Goal: Task Accomplishment & Management: Manage account settings

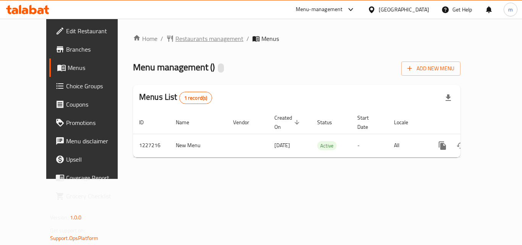
click at [175, 41] on span "Restaurants management" at bounding box center [209, 38] width 68 height 9
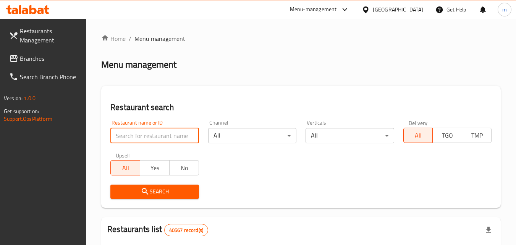
click at [153, 134] on input "search" at bounding box center [154, 135] width 88 height 15
paste input "675951"
type input "675951"
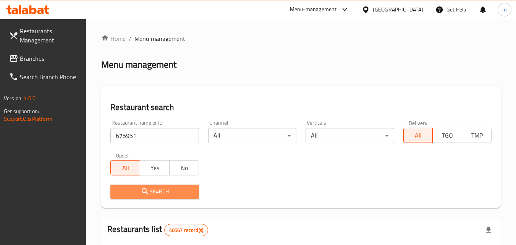
click at [152, 189] on span "Search" at bounding box center [155, 192] width 76 height 10
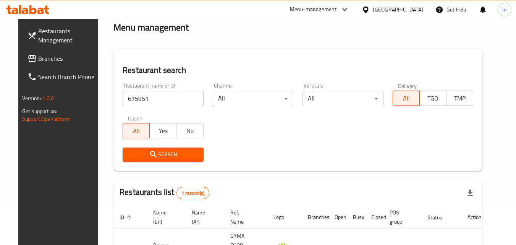
scroll to position [89, 0]
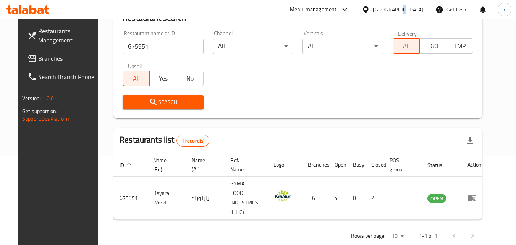
click at [400, 6] on div "[GEOGRAPHIC_DATA]" at bounding box center [398, 9] width 50 height 8
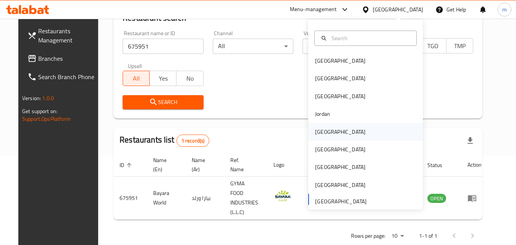
click at [325, 129] on div "[GEOGRAPHIC_DATA]" at bounding box center [340, 132] width 50 height 8
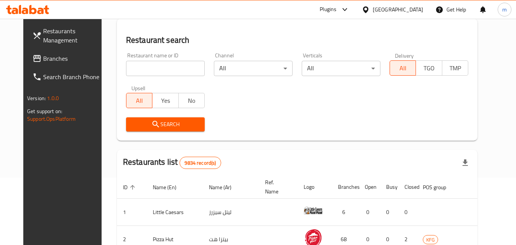
scroll to position [89, 0]
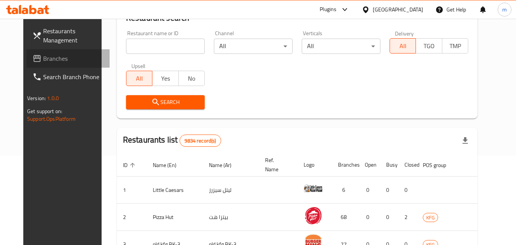
click at [51, 54] on link "Branches" at bounding box center [67, 58] width 83 height 18
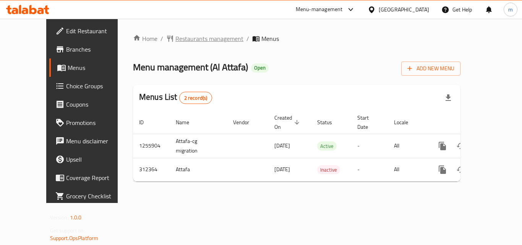
click at [175, 40] on span "Restaurants management" at bounding box center [209, 38] width 68 height 9
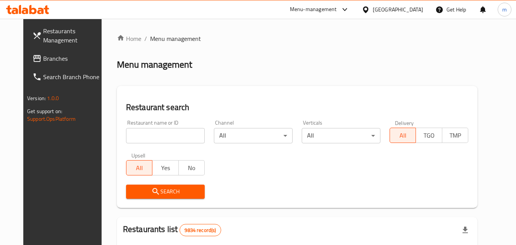
click at [153, 136] on input "search" at bounding box center [165, 135] width 79 height 15
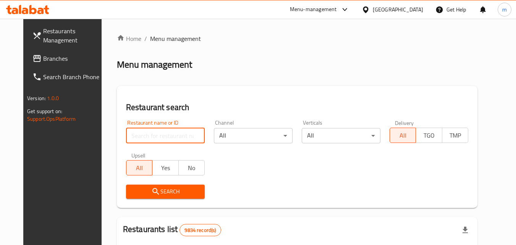
paste input "629081"
type input "629081"
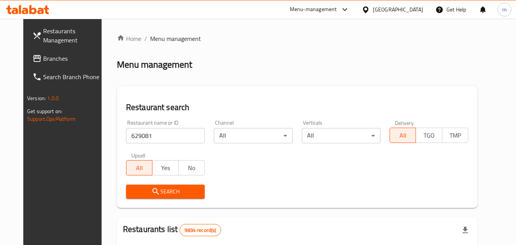
click at [175, 194] on span "Search" at bounding box center [165, 192] width 67 height 10
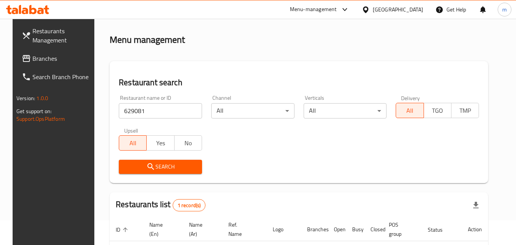
scroll to position [96, 0]
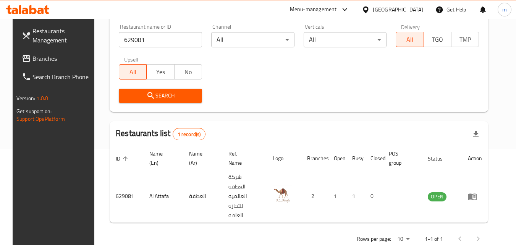
click at [414, 10] on div "[GEOGRAPHIC_DATA]" at bounding box center [398, 9] width 50 height 8
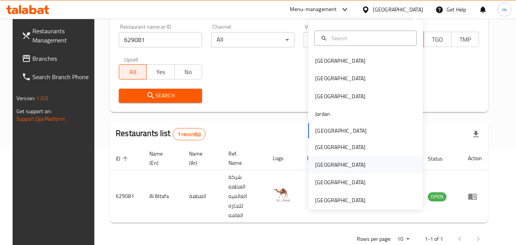
click at [324, 163] on div "[GEOGRAPHIC_DATA]" at bounding box center [340, 165] width 63 height 18
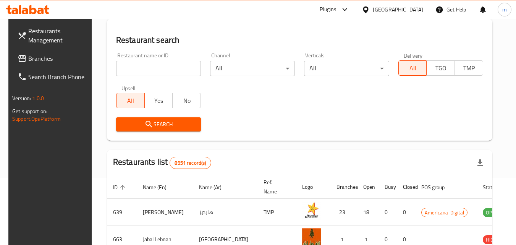
scroll to position [96, 0]
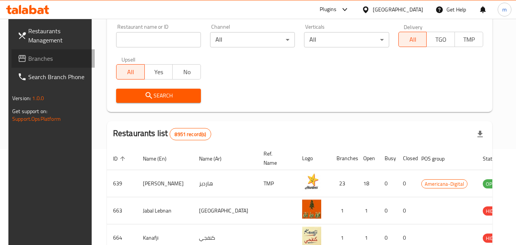
click at [37, 57] on span "Branches" at bounding box center [58, 58] width 60 height 9
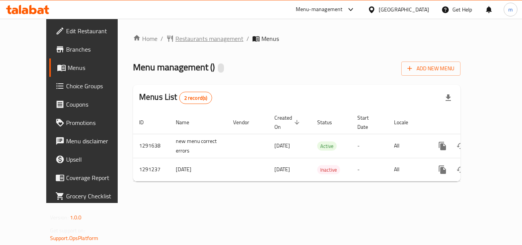
click at [180, 37] on span "Restaurants management" at bounding box center [209, 38] width 68 height 9
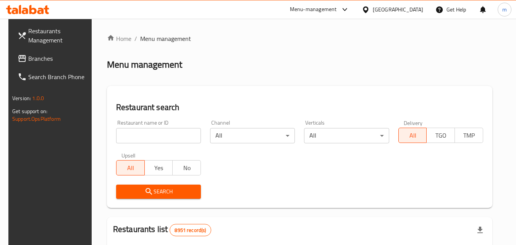
click at [145, 135] on input "search" at bounding box center [158, 135] width 85 height 15
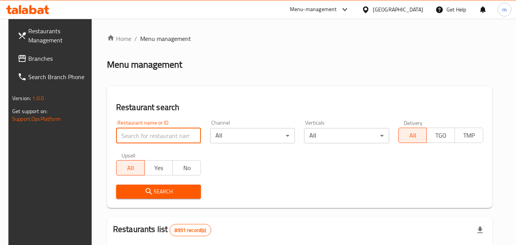
paste input "698502"
type input "698502"
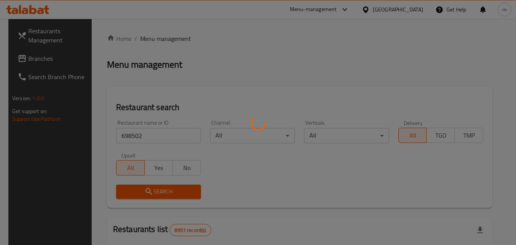
click at [176, 186] on div at bounding box center [258, 122] width 516 height 245
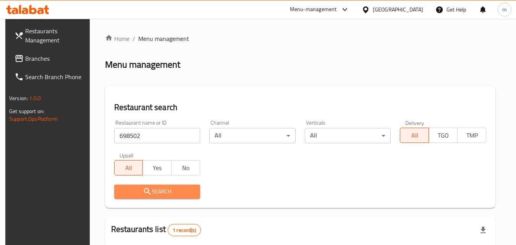
drag, startPoint x: 176, startPoint y: 186, endPoint x: 158, endPoint y: 192, distance: 19.0
click at [158, 192] on span "Search" at bounding box center [157, 192] width 74 height 10
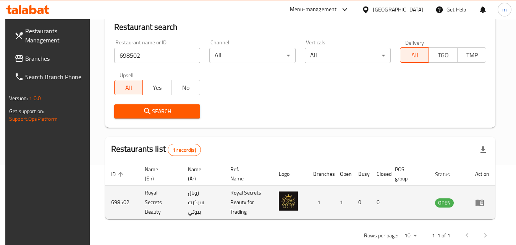
scroll to position [96, 0]
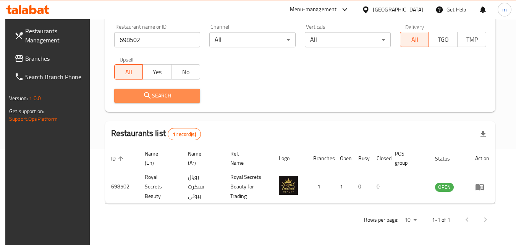
click at [170, 99] on span "Search" at bounding box center [157, 96] width 74 height 10
click at [57, 54] on span "Branches" at bounding box center [55, 58] width 60 height 9
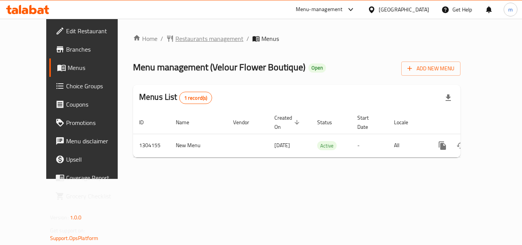
click at [179, 37] on span "Restaurants management" at bounding box center [209, 38] width 68 height 9
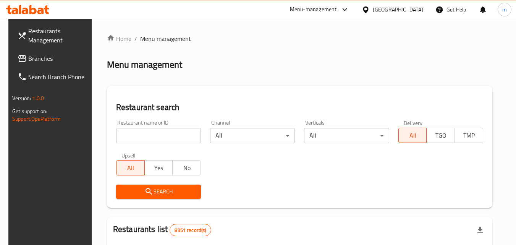
click at [164, 137] on input "search" at bounding box center [158, 135] width 85 height 15
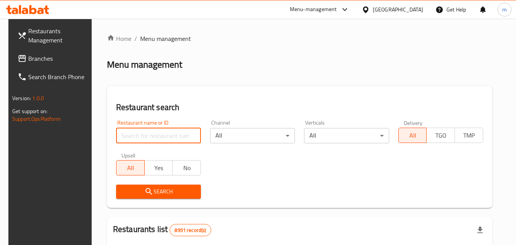
paste input "703085"
type input "703085"
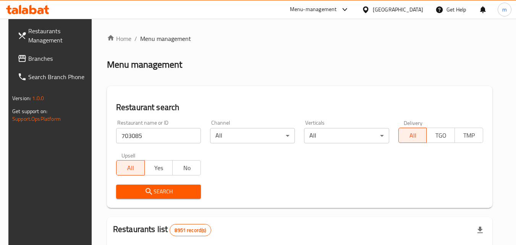
click at [162, 195] on span "Search" at bounding box center [158, 192] width 73 height 10
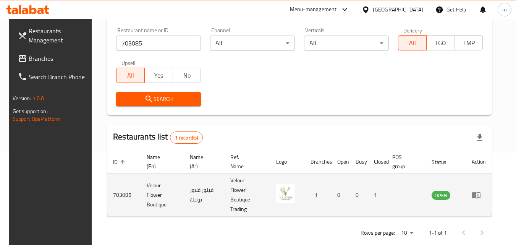
scroll to position [96, 0]
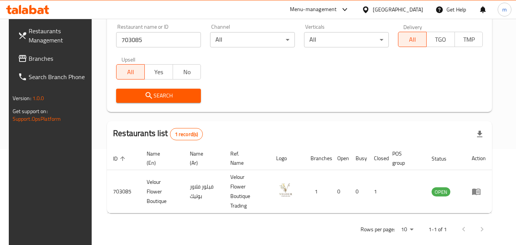
click at [409, 4] on div "[GEOGRAPHIC_DATA]" at bounding box center [393, 9] width 74 height 18
click at [370, 10] on icon at bounding box center [366, 10] width 8 height 8
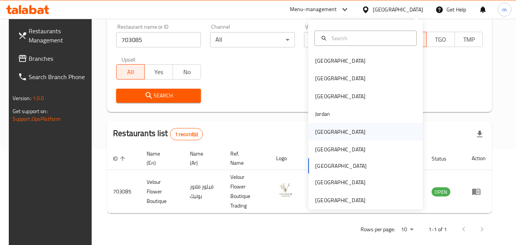
click at [327, 135] on div "Kuwait" at bounding box center [340, 132] width 63 height 18
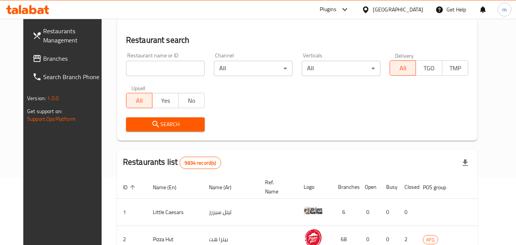
scroll to position [96, 0]
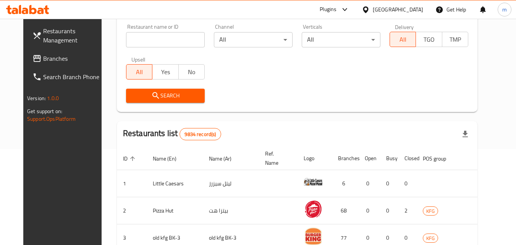
click at [46, 57] on span "Branches" at bounding box center [73, 58] width 60 height 9
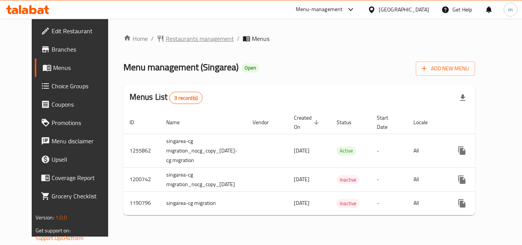
click at [190, 42] on span "Restaurants management" at bounding box center [200, 38] width 68 height 9
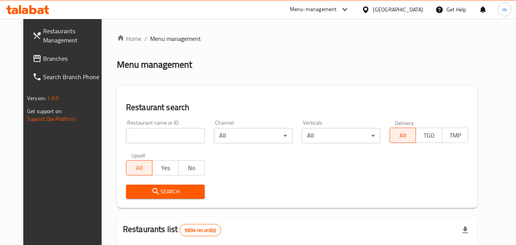
click at [163, 132] on input "search" at bounding box center [165, 135] width 79 height 15
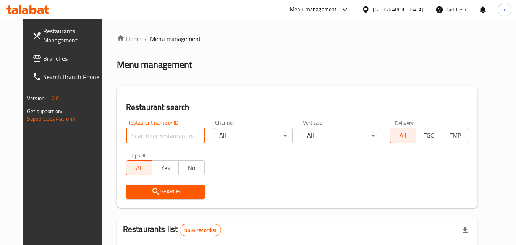
paste input "623221"
type input "623221"
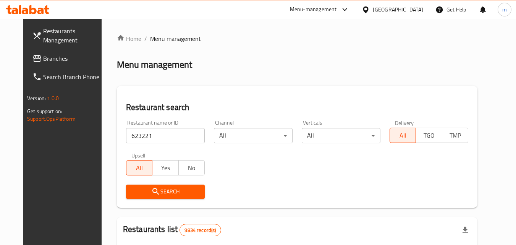
click at [170, 187] on span "Search" at bounding box center [165, 192] width 67 height 10
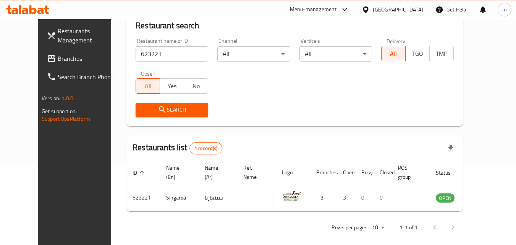
scroll to position [89, 0]
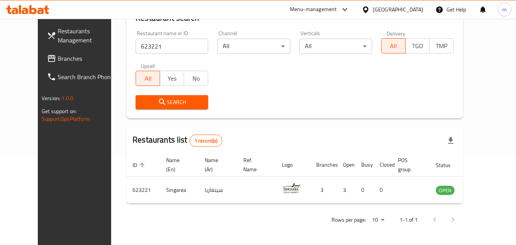
click at [415, 10] on div "[GEOGRAPHIC_DATA]" at bounding box center [398, 9] width 50 height 8
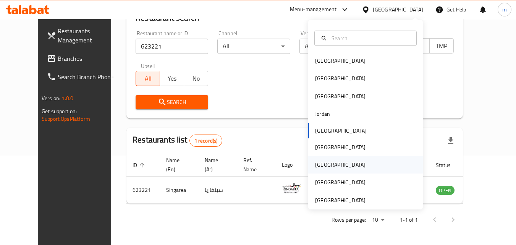
click at [322, 165] on div "[GEOGRAPHIC_DATA]" at bounding box center [340, 165] width 50 height 8
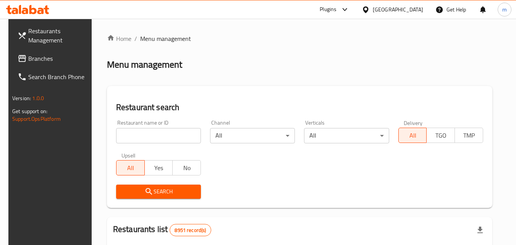
click at [66, 57] on span "Branches" at bounding box center [58, 58] width 60 height 9
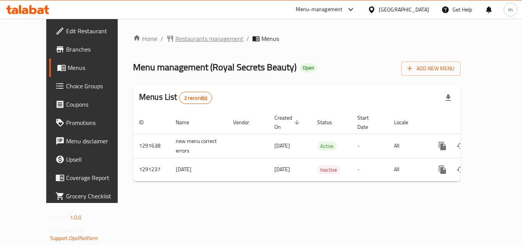
click at [189, 36] on span "Restaurants management" at bounding box center [209, 38] width 68 height 9
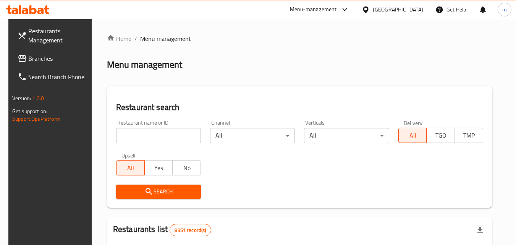
click at [171, 131] on input "search" at bounding box center [158, 135] width 85 height 15
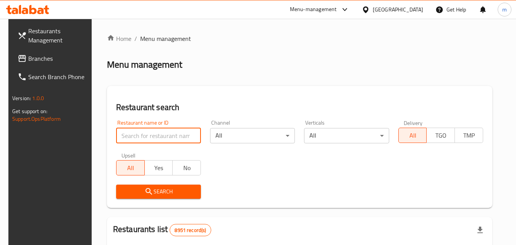
paste input "698502"
type input "698502"
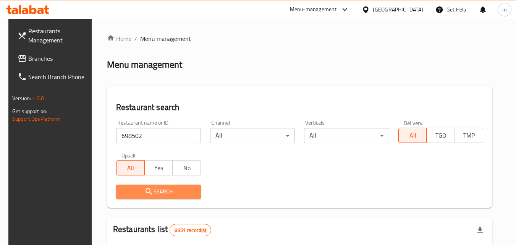
click at [171, 187] on span "Search" at bounding box center [158, 192] width 73 height 10
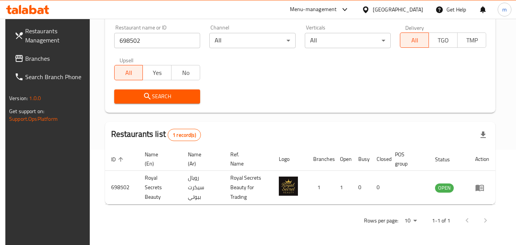
scroll to position [96, 0]
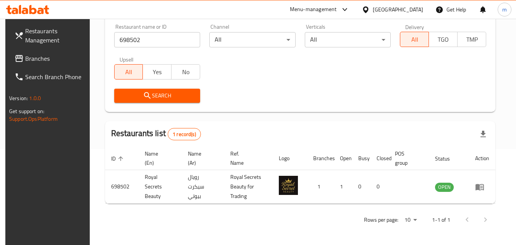
click at [413, 8] on div "[GEOGRAPHIC_DATA]" at bounding box center [398, 9] width 50 height 8
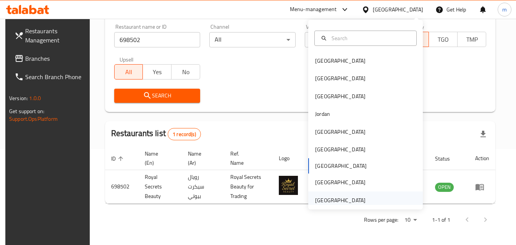
click at [336, 193] on div "[GEOGRAPHIC_DATA]" at bounding box center [340, 200] width 63 height 18
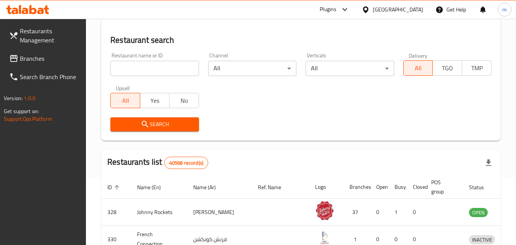
scroll to position [96, 0]
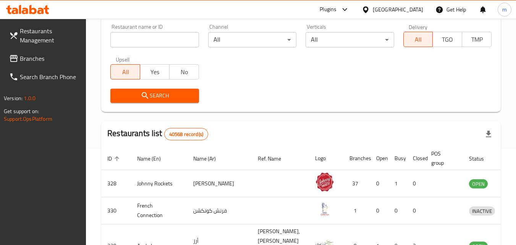
click at [37, 55] on span "Branches" at bounding box center [50, 58] width 60 height 9
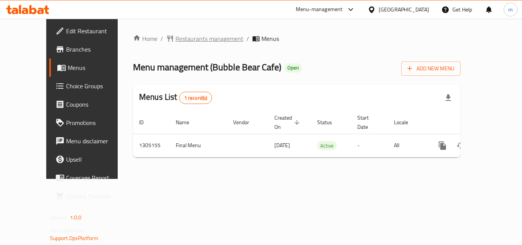
click at [175, 39] on span "Restaurants management" at bounding box center [209, 38] width 68 height 9
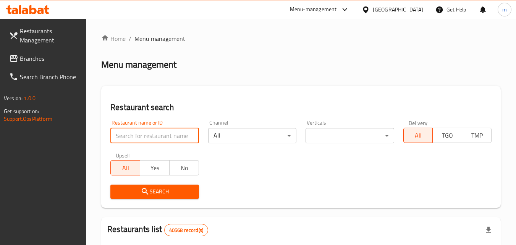
click at [155, 128] on input "search" at bounding box center [154, 135] width 88 height 15
paste input "703485"
type input "703485"
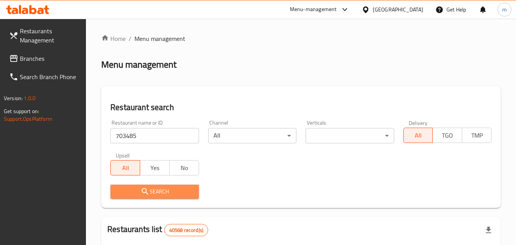
click at [157, 187] on span "Search" at bounding box center [155, 192] width 76 height 10
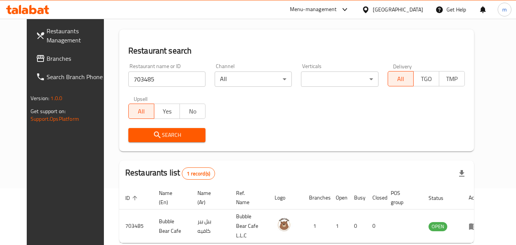
scroll to position [89, 0]
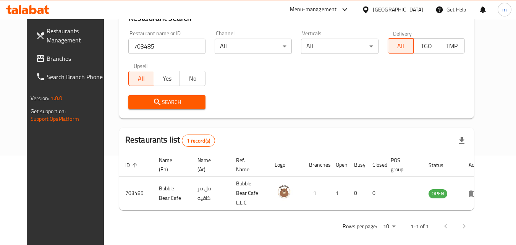
click at [375, 7] on div "[GEOGRAPHIC_DATA]" at bounding box center [398, 9] width 50 height 8
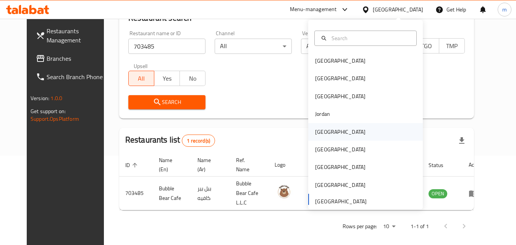
click at [318, 133] on div "[GEOGRAPHIC_DATA]" at bounding box center [340, 132] width 50 height 8
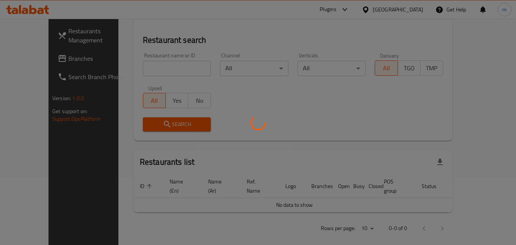
scroll to position [89, 0]
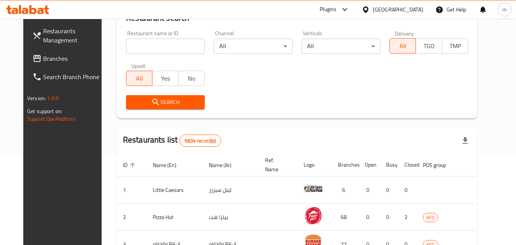
click at [52, 61] on span "Branches" at bounding box center [73, 58] width 60 height 9
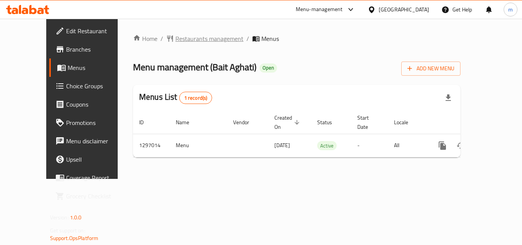
click at [177, 40] on span "Restaurants management" at bounding box center [209, 38] width 68 height 9
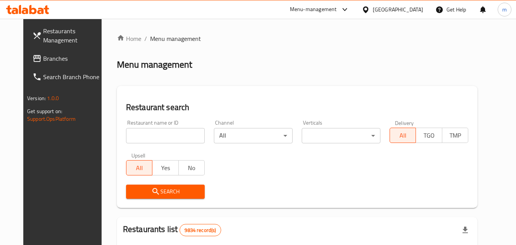
click at [143, 135] on input "search" at bounding box center [165, 135] width 79 height 15
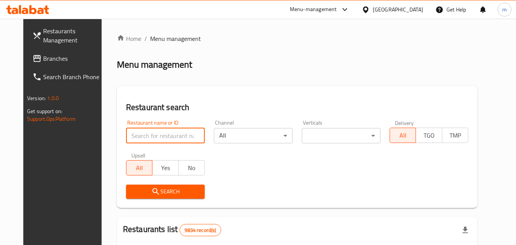
paste input "700297"
type input "700297"
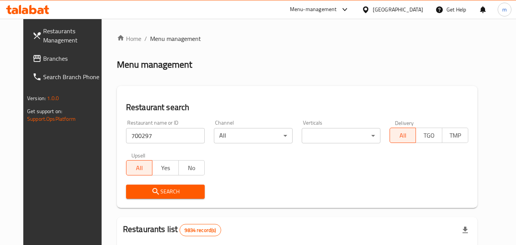
click at [151, 196] on icon "submit" at bounding box center [155, 191] width 9 height 9
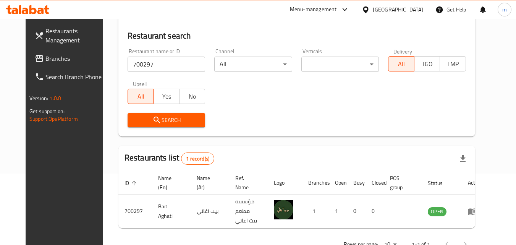
scroll to position [86, 0]
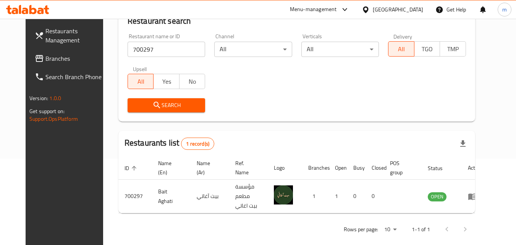
click at [415, 9] on div "[GEOGRAPHIC_DATA]" at bounding box center [398, 9] width 50 height 8
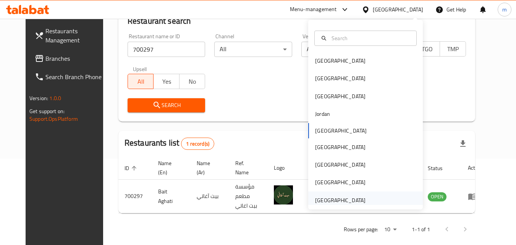
click at [338, 201] on div "[GEOGRAPHIC_DATA]" at bounding box center [340, 200] width 50 height 8
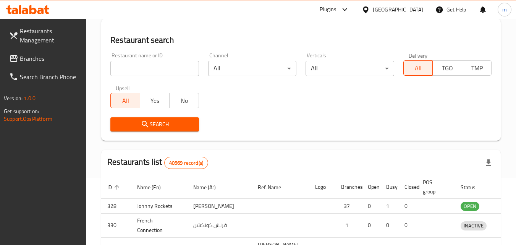
scroll to position [86, 0]
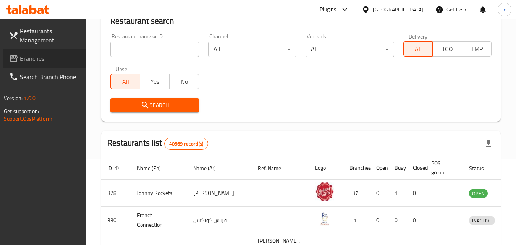
click at [34, 57] on span "Branches" at bounding box center [50, 58] width 60 height 9
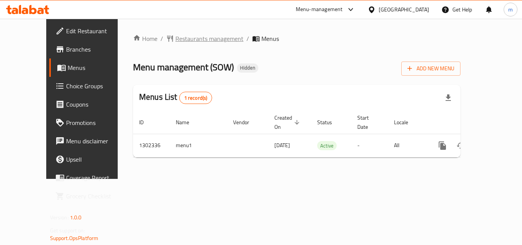
click at [175, 40] on span "Restaurants management" at bounding box center [209, 38] width 68 height 9
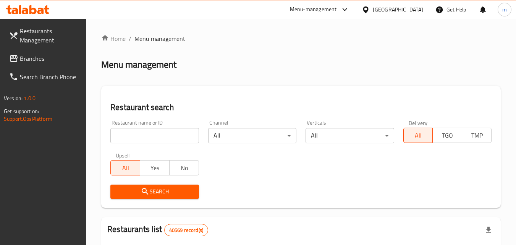
click at [154, 131] on input "search" at bounding box center [154, 135] width 88 height 15
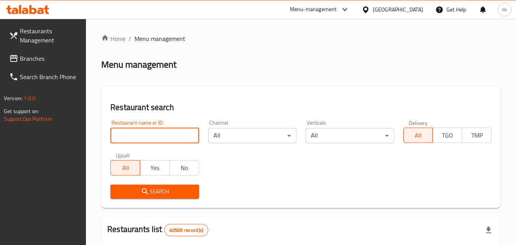
paste input "702335"
type input "702335"
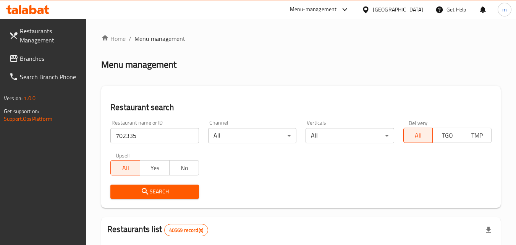
click at [154, 188] on span "Search" at bounding box center [155, 192] width 76 height 10
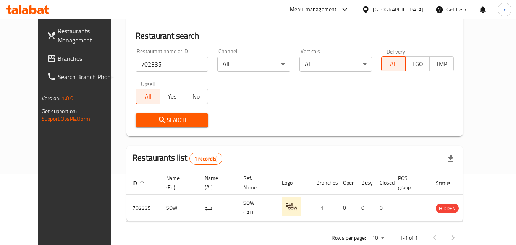
scroll to position [89, 0]
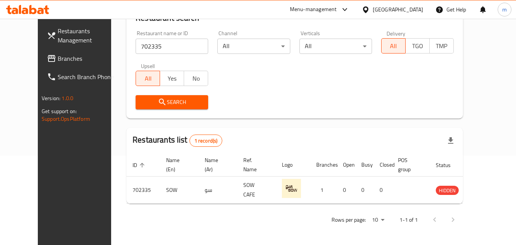
click at [381, 10] on div "[GEOGRAPHIC_DATA]" at bounding box center [398, 9] width 50 height 8
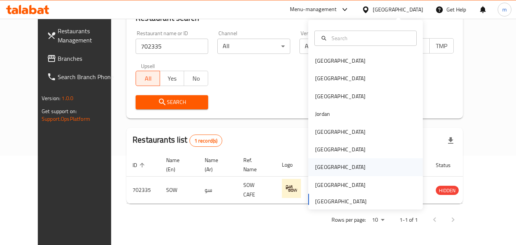
click at [324, 162] on div "[GEOGRAPHIC_DATA]" at bounding box center [340, 167] width 63 height 18
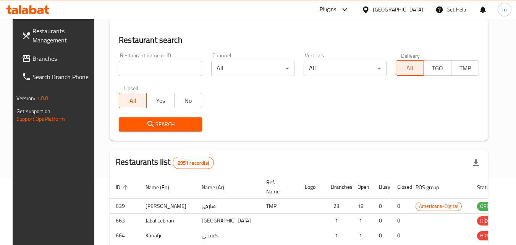
scroll to position [89, 0]
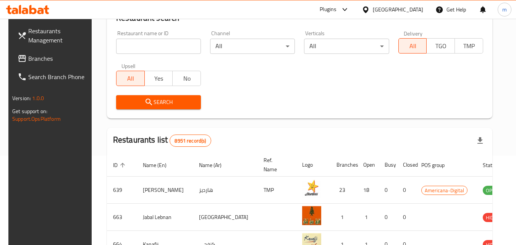
click at [31, 55] on span "Branches" at bounding box center [58, 58] width 60 height 9
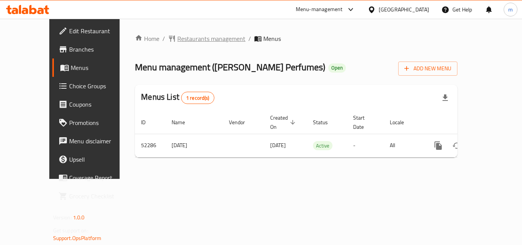
click at [177, 42] on span "Restaurants management" at bounding box center [211, 38] width 68 height 9
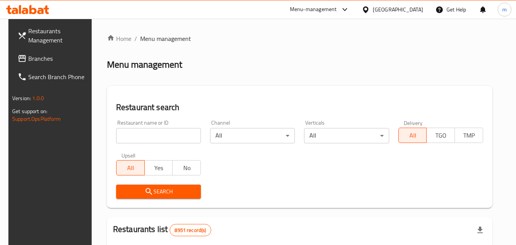
click at [165, 133] on input "search" at bounding box center [158, 135] width 85 height 15
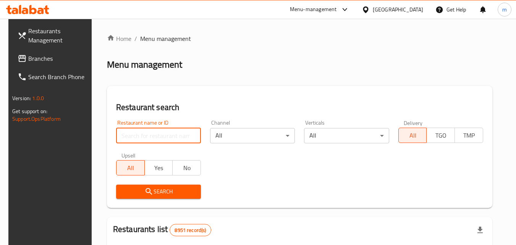
paste input "26011"
type input "26011"
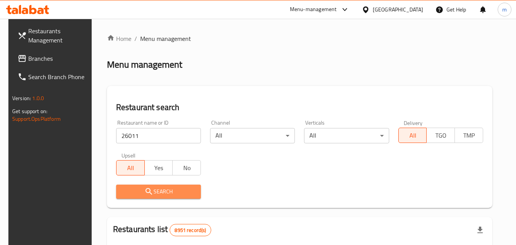
click at [157, 190] on span "Search" at bounding box center [158, 192] width 73 height 10
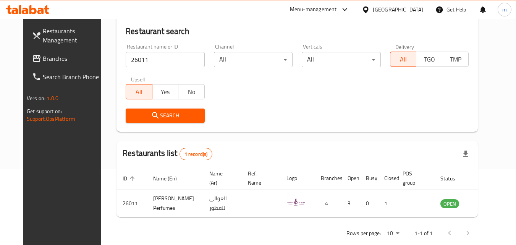
scroll to position [89, 0]
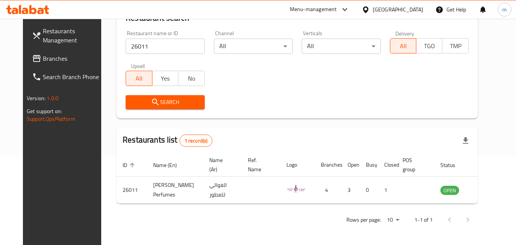
click at [418, 8] on div "[GEOGRAPHIC_DATA]" at bounding box center [398, 9] width 50 height 8
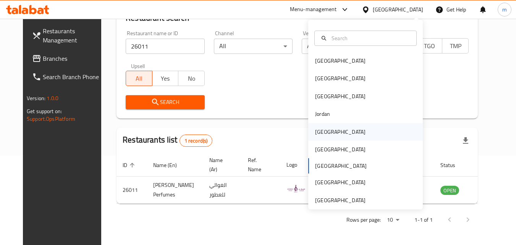
click at [323, 131] on div "[GEOGRAPHIC_DATA]" at bounding box center [340, 132] width 50 height 8
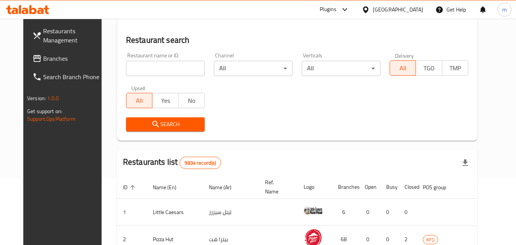
scroll to position [89, 0]
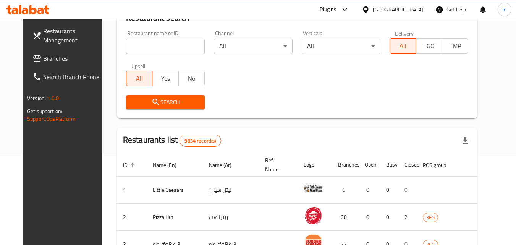
click at [44, 57] on span "Branches" at bounding box center [73, 58] width 60 height 9
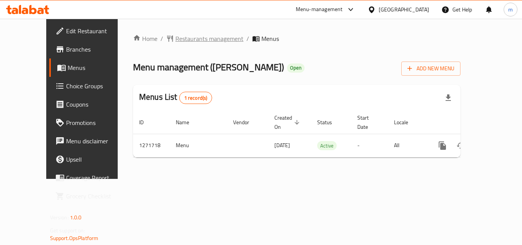
click at [175, 34] on span "Restaurants management" at bounding box center [209, 38] width 68 height 9
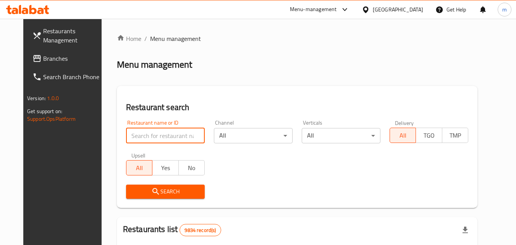
click at [145, 132] on input "search" at bounding box center [165, 135] width 79 height 15
paste input "689876"
type input "689876"
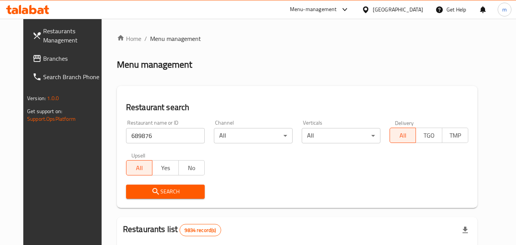
click at [153, 189] on span "Search" at bounding box center [165, 192] width 67 height 10
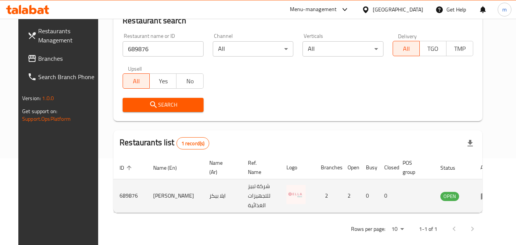
scroll to position [96, 0]
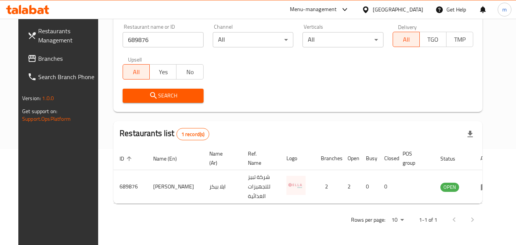
click at [47, 56] on span "Branches" at bounding box center [68, 58] width 60 height 9
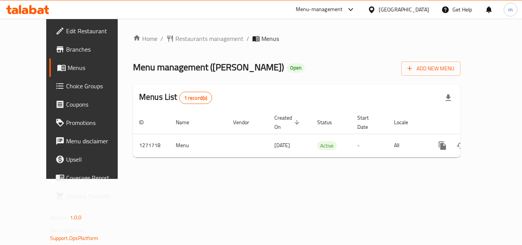
click at [66, 84] on span "Choice Groups" at bounding box center [96, 85] width 61 height 9
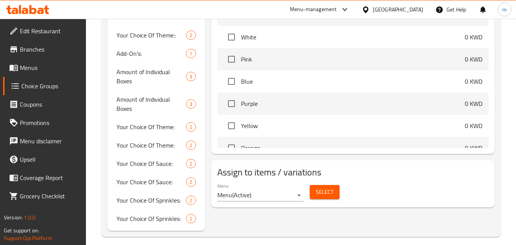
scroll to position [518, 0]
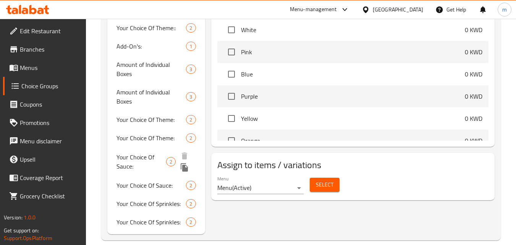
click at [148, 156] on span "Your Choice Of Sauce:" at bounding box center [141, 162] width 49 height 18
type input "Your Choice Of Sauce:"
type input "إختيارك من الصوص:"
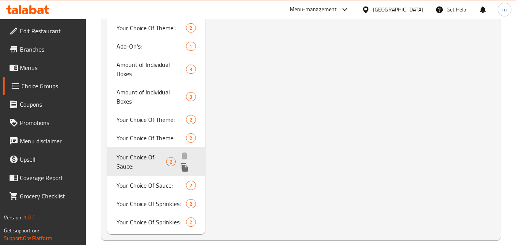
click at [136, 159] on span "Your Choice Of Sauce:" at bounding box center [141, 162] width 49 height 18
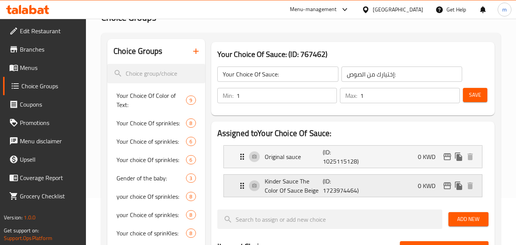
scroll to position [60, 0]
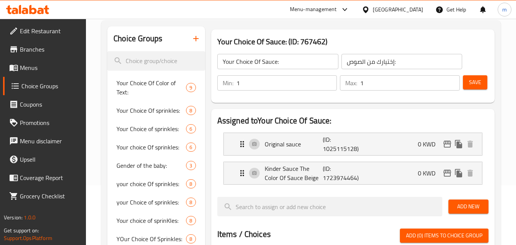
click at [370, 8] on icon at bounding box center [366, 10] width 8 height 8
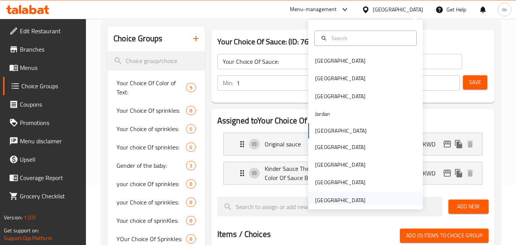
click at [332, 198] on div "[GEOGRAPHIC_DATA]" at bounding box center [340, 200] width 50 height 8
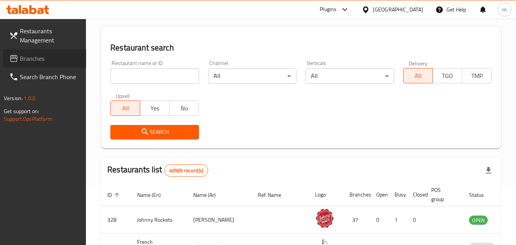
click at [36, 59] on span "Branches" at bounding box center [50, 58] width 60 height 9
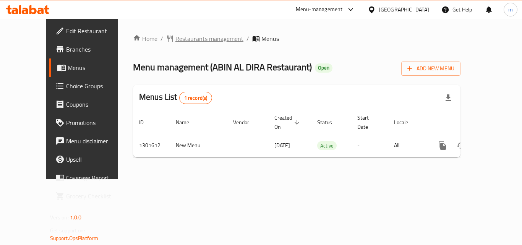
click at [183, 39] on span "Restaurants management" at bounding box center [209, 38] width 68 height 9
click at [175, 37] on span "Restaurants management" at bounding box center [209, 38] width 68 height 9
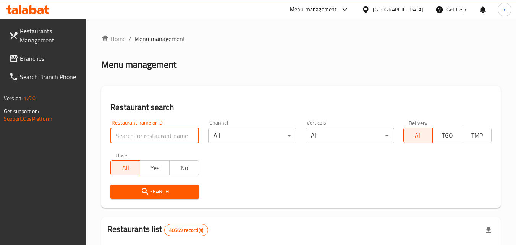
click at [149, 136] on input "search" at bounding box center [154, 135] width 88 height 15
paste input "702003"
type input "702003"
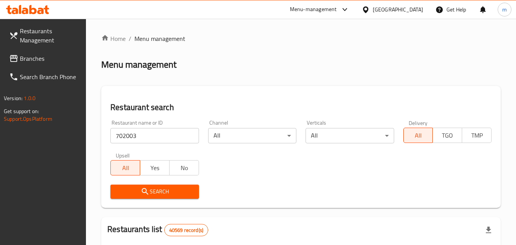
click at [155, 188] on span "Search" at bounding box center [155, 192] width 76 height 10
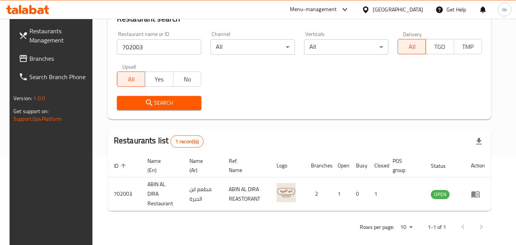
scroll to position [89, 0]
click at [33, 58] on span "Branches" at bounding box center [59, 58] width 60 height 9
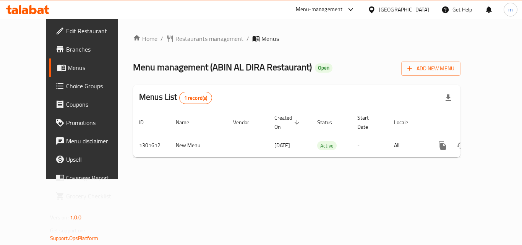
click at [66, 83] on span "Choice Groups" at bounding box center [96, 85] width 61 height 9
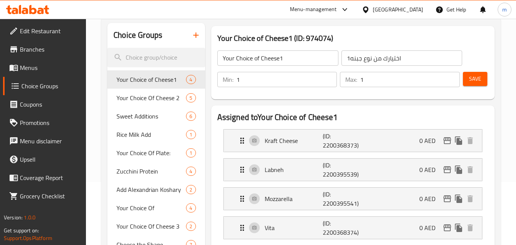
scroll to position [76, 0]
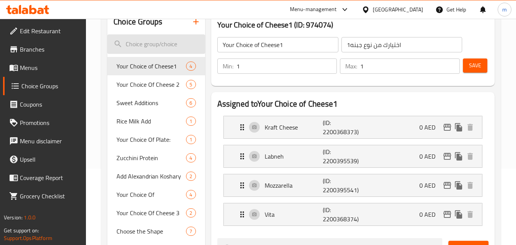
click at [146, 41] on input "search" at bounding box center [155, 43] width 97 height 19
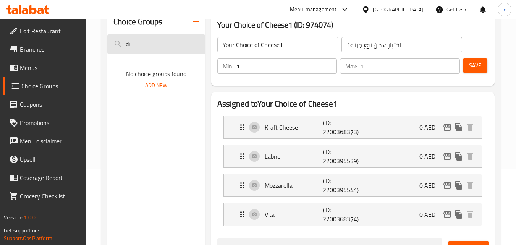
type input "d"
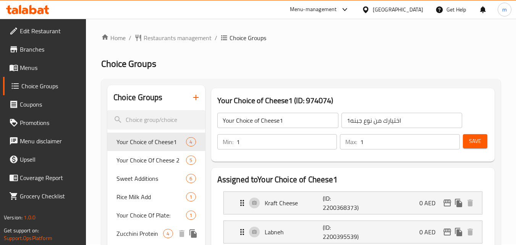
scroll to position [0, 0]
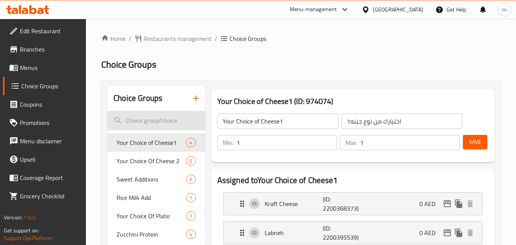
click at [155, 121] on input "search" at bounding box center [155, 120] width 97 height 19
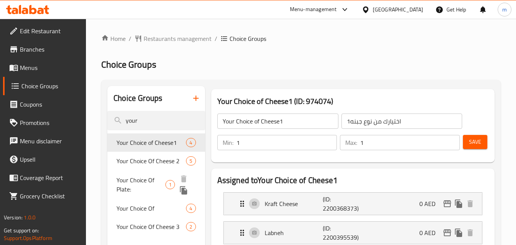
type input "your"
click at [140, 188] on span "Your Choice Of Plate:" at bounding box center [141, 184] width 49 height 18
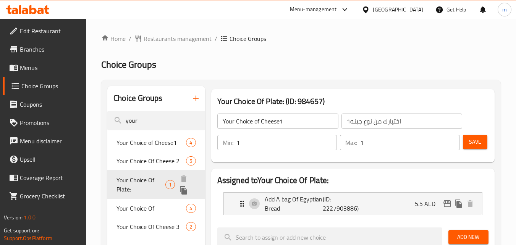
type input "Your Choice Of Plate:"
type input "اختيارك صحون:"
type input "0"
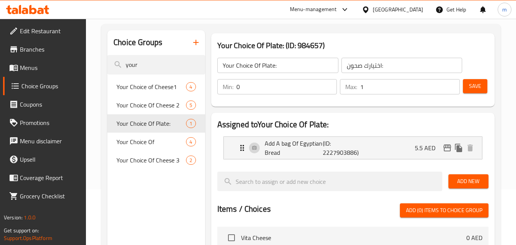
scroll to position [38, 0]
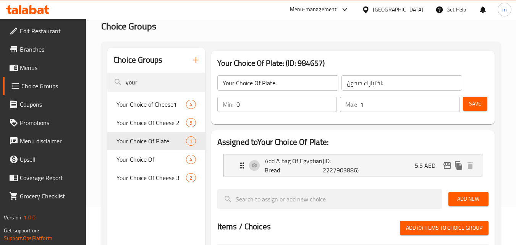
click at [381, 8] on div "[GEOGRAPHIC_DATA]" at bounding box center [398, 9] width 50 height 8
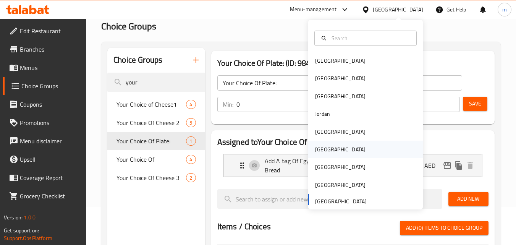
click at [323, 148] on div "Oman" at bounding box center [340, 149] width 50 height 8
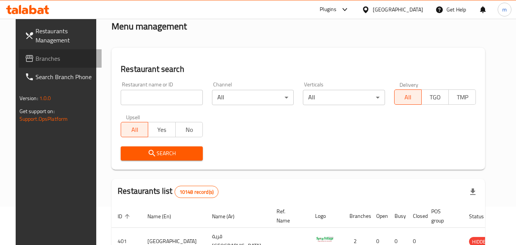
click at [42, 58] on span "Branches" at bounding box center [66, 58] width 60 height 9
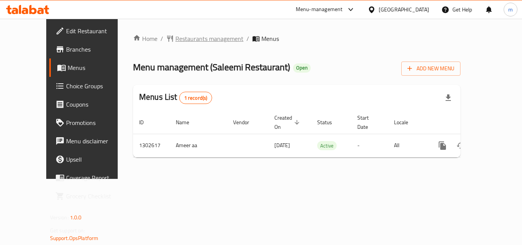
click at [175, 36] on span "Restaurants management" at bounding box center [209, 38] width 68 height 9
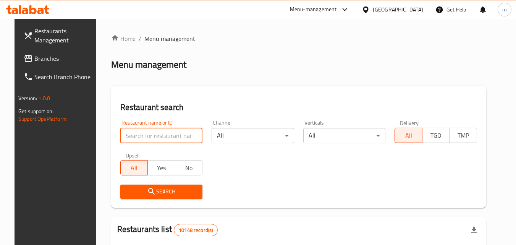
click at [163, 131] on input "search" at bounding box center [161, 135] width 83 height 15
paste input "702476"
type input "702476"
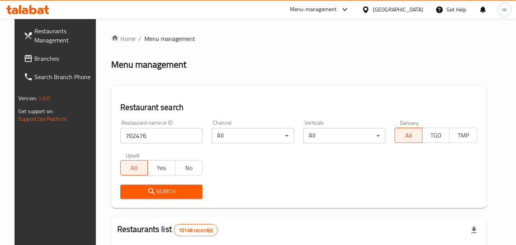
click at [166, 186] on button "Search" at bounding box center [161, 192] width 83 height 14
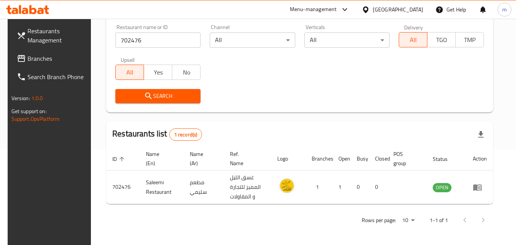
scroll to position [96, 0]
click at [418, 12] on div "[GEOGRAPHIC_DATA]" at bounding box center [398, 9] width 50 height 8
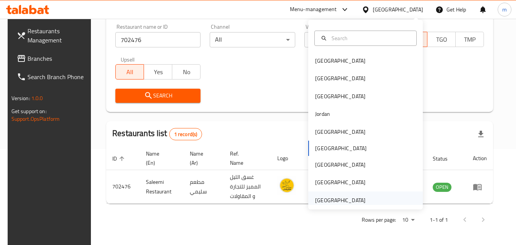
click at [333, 201] on div "[GEOGRAPHIC_DATA]" at bounding box center [340, 200] width 50 height 8
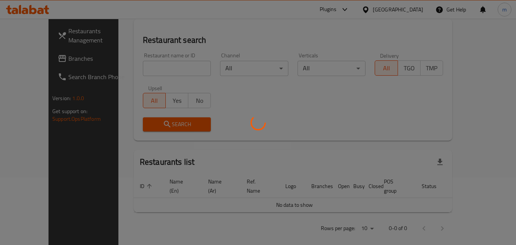
scroll to position [96, 0]
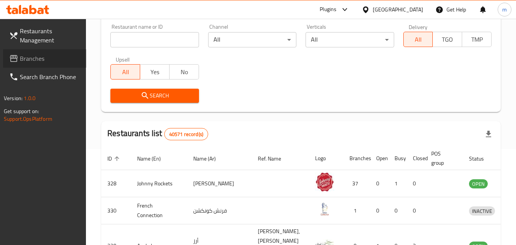
click at [37, 57] on span "Branches" at bounding box center [50, 58] width 60 height 9
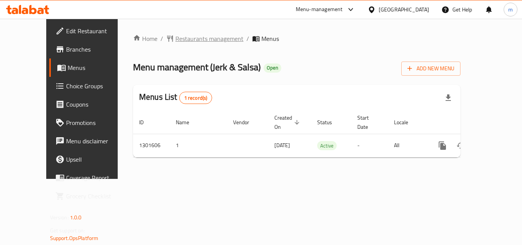
click at [175, 38] on span "Restaurants management" at bounding box center [209, 38] width 68 height 9
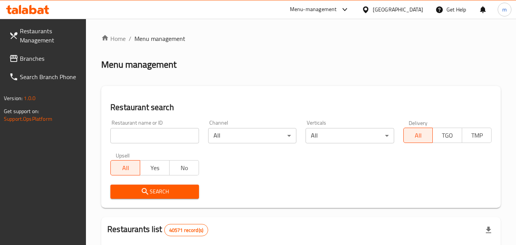
click at [159, 136] on input "search" at bounding box center [154, 135] width 88 height 15
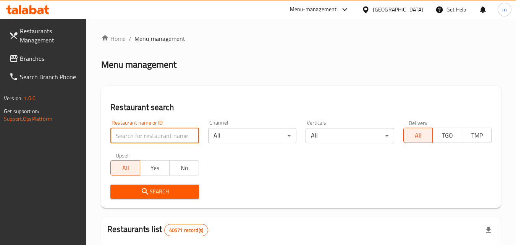
paste input "701969"
type input "701969"
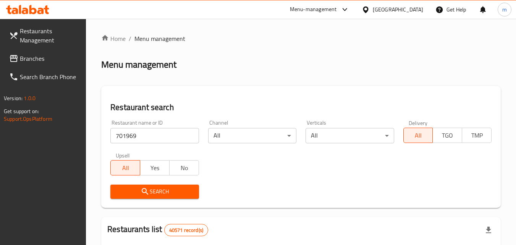
click at [169, 189] on span "Search" at bounding box center [155, 192] width 76 height 10
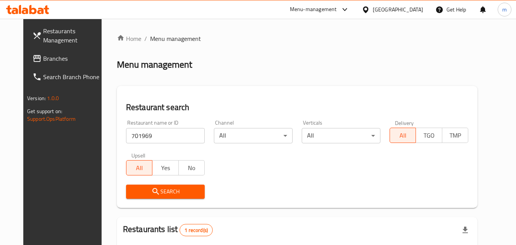
click at [406, 8] on div "United Arab Emirates" at bounding box center [398, 9] width 50 height 8
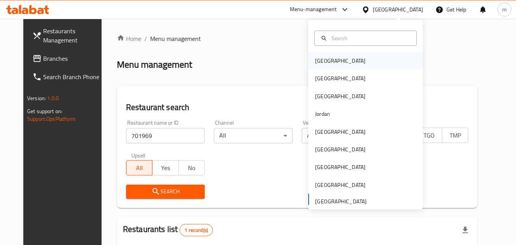
click at [333, 61] on div "[GEOGRAPHIC_DATA]" at bounding box center [340, 61] width 63 height 18
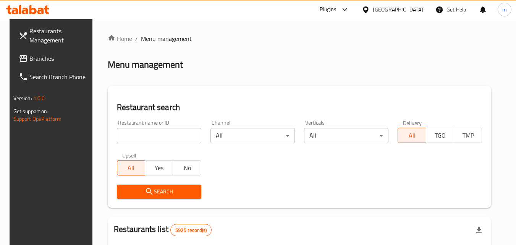
click at [53, 62] on span "Branches" at bounding box center [59, 58] width 60 height 9
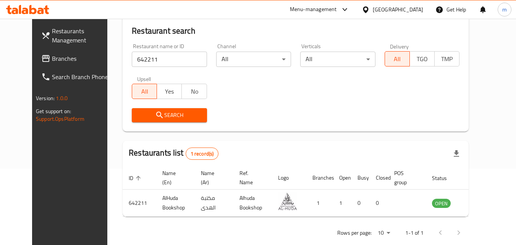
scroll to position [76, 0]
